Goal: Task Accomplishment & Management: Use online tool/utility

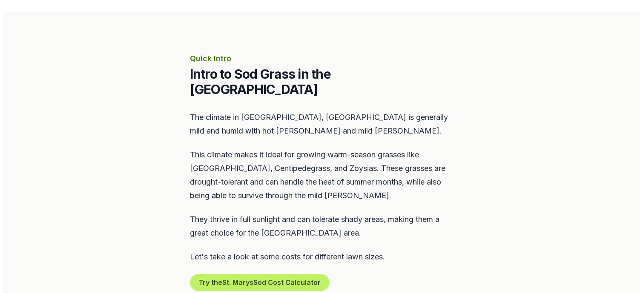
scroll to position [426, 0]
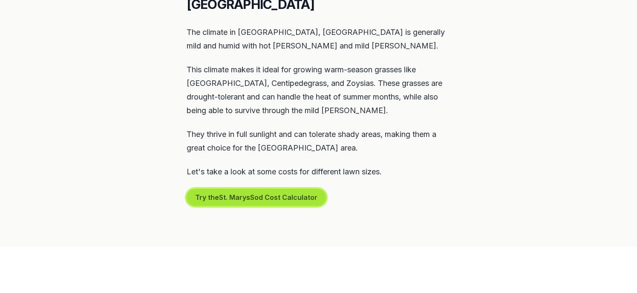
click at [218, 189] on button "Try the St. Marys Sod Cost Calculator" at bounding box center [256, 197] width 139 height 17
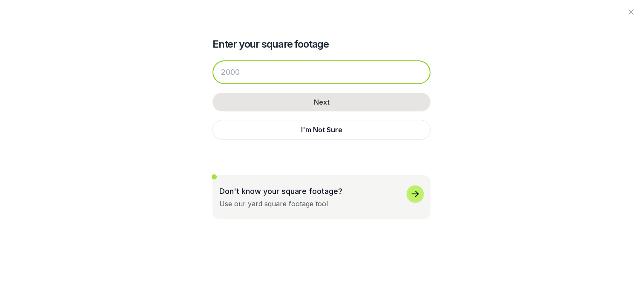
click at [247, 75] on input "number" at bounding box center [321, 72] width 218 height 24
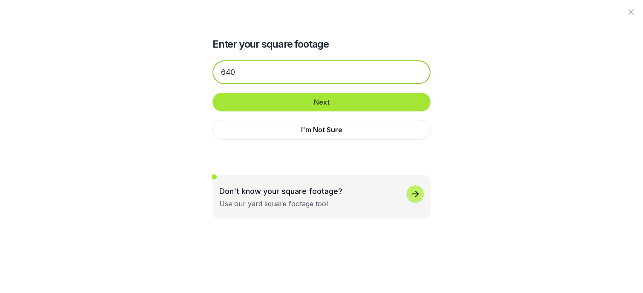
type input "640"
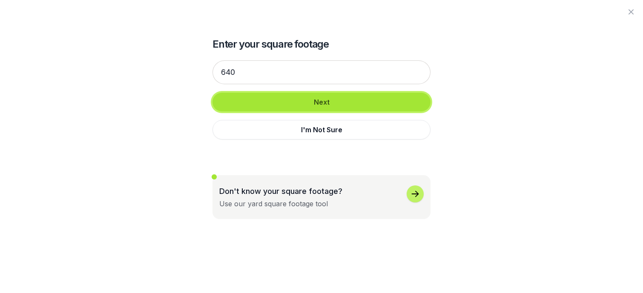
click at [318, 101] on button "Next" at bounding box center [321, 102] width 218 height 19
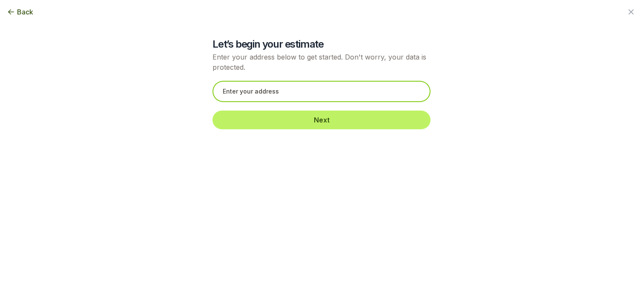
click at [292, 91] on input "text" at bounding box center [321, 91] width 218 height 21
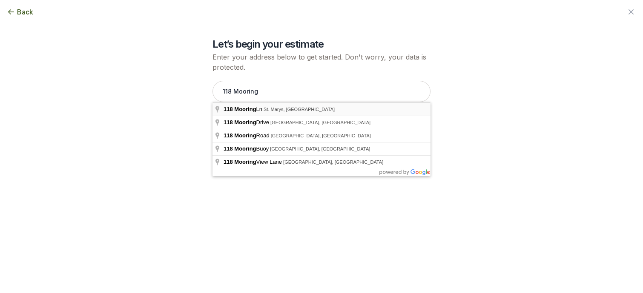
type input "[STREET_ADDRESS]"
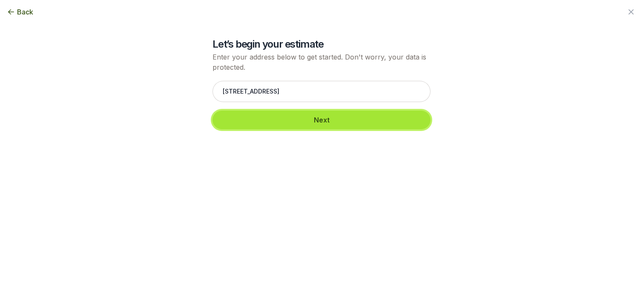
click at [326, 120] on button "Next" at bounding box center [321, 120] width 218 height 19
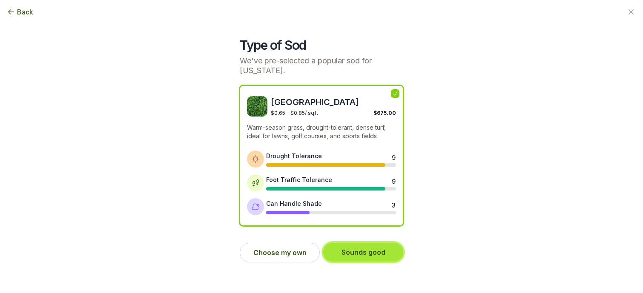
click at [361, 251] on button "Sounds good" at bounding box center [363, 252] width 80 height 19
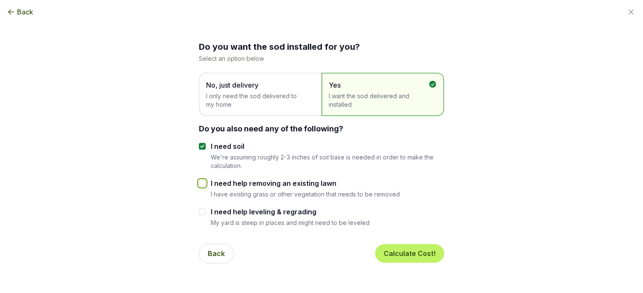
click at [201, 182] on input "I need help removing an existing lawn" at bounding box center [202, 183] width 7 height 7
checkbox input "true"
click at [409, 253] on button "Calculate Cost!" at bounding box center [409, 253] width 69 height 19
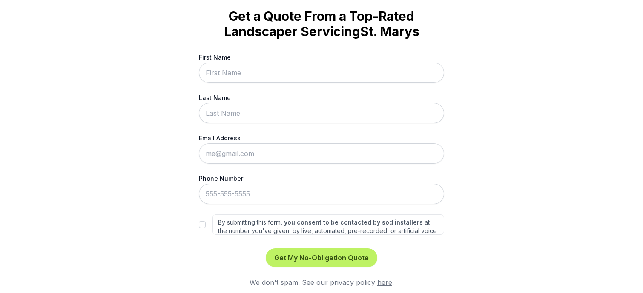
scroll to position [40, 0]
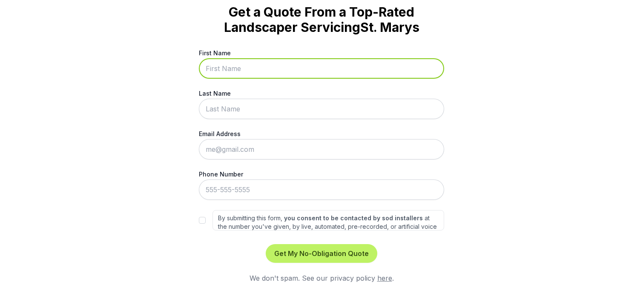
click at [241, 67] on input "First Name" at bounding box center [321, 68] width 245 height 20
type input "[PERSON_NAME]"
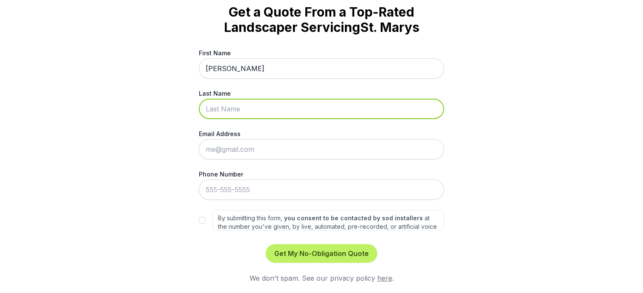
type input "[PERSON_NAME]"
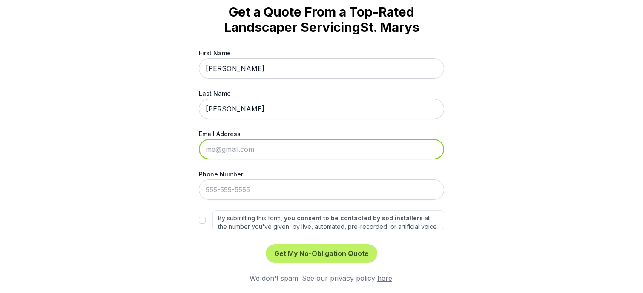
type input "[EMAIL_ADDRESS][DOMAIN_NAME]"
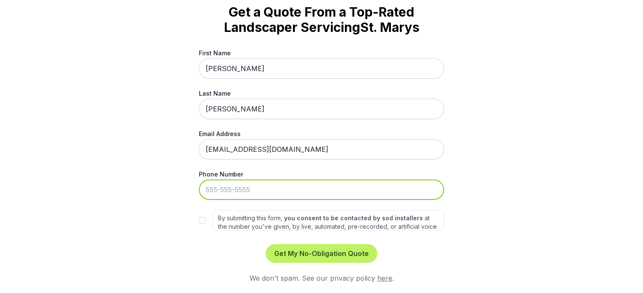
type input "[PHONE_NUMBER]"
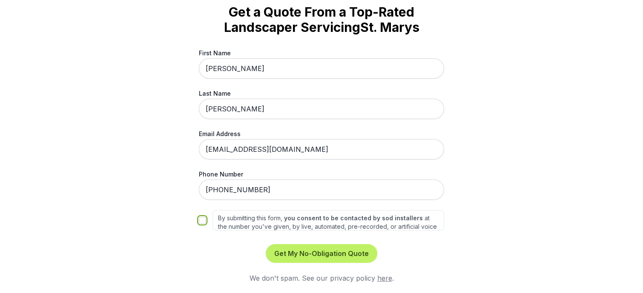
click at [201, 221] on input "By submitting this form, you consent to be contacted by sod installers at the n…" at bounding box center [202, 220] width 7 height 7
checkbox input "true"
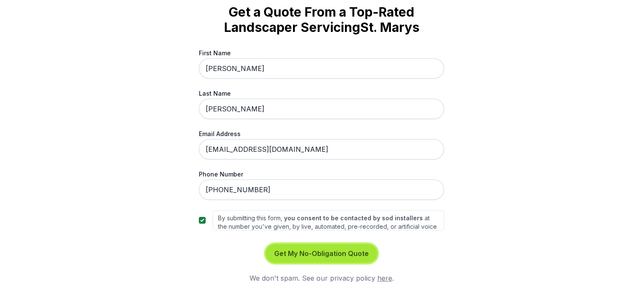
click at [314, 254] on button "Get My No-Obligation Quote" at bounding box center [322, 253] width 112 height 19
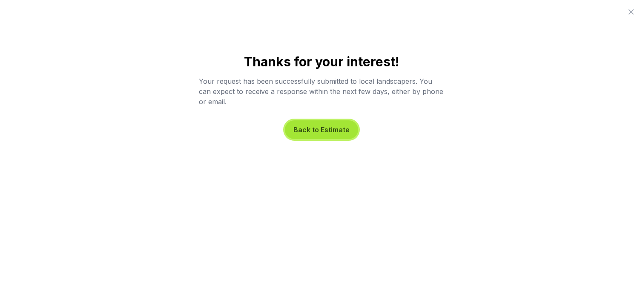
click at [308, 129] on button "Back to Estimate" at bounding box center [321, 130] width 73 height 19
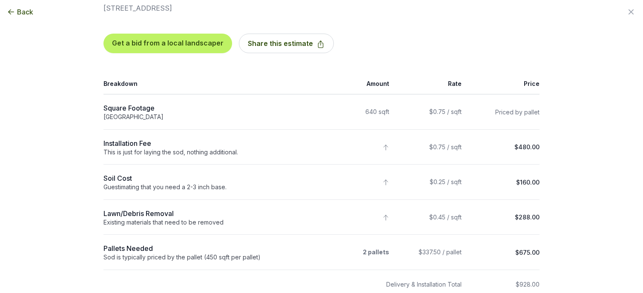
scroll to position [85, 0]
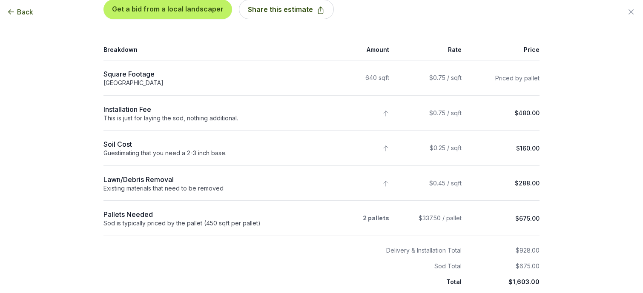
click at [151, 11] on div "Back" at bounding box center [321, 12] width 643 height 24
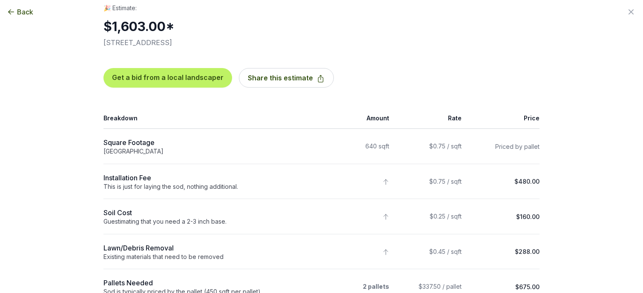
scroll to position [0, 0]
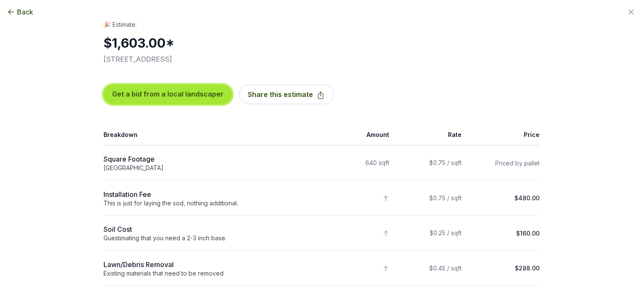
click at [152, 93] on button "Get a bid from a local landscaper" at bounding box center [167, 95] width 129 height 20
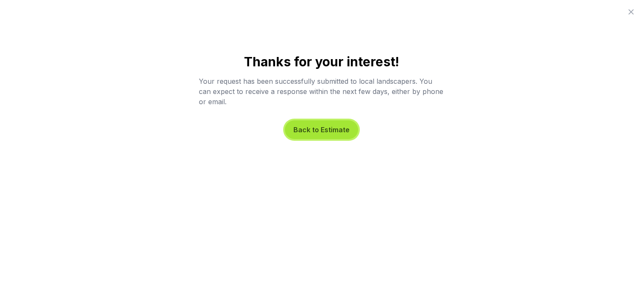
click at [321, 129] on button "Back to Estimate" at bounding box center [321, 130] width 73 height 19
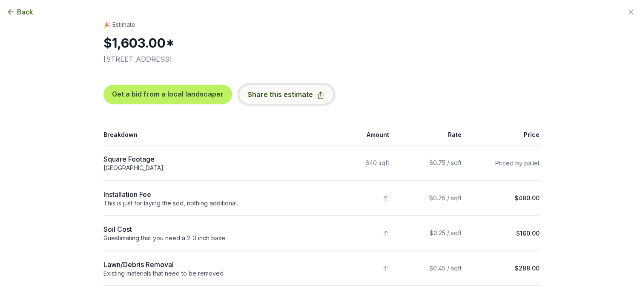
click at [265, 93] on button "Share this estimate" at bounding box center [286, 95] width 95 height 20
